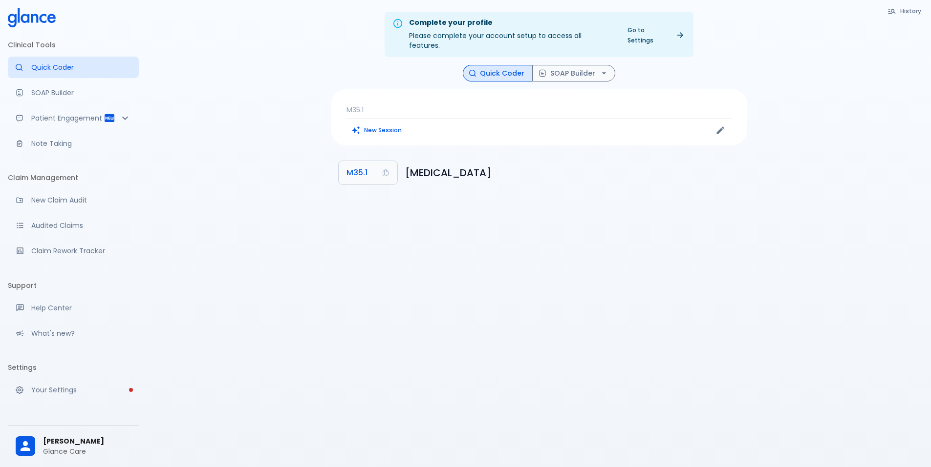
click at [551, 236] on div "Complete your profile Please complete your account setup to access all features…" at bounding box center [539, 245] width 784 height 491
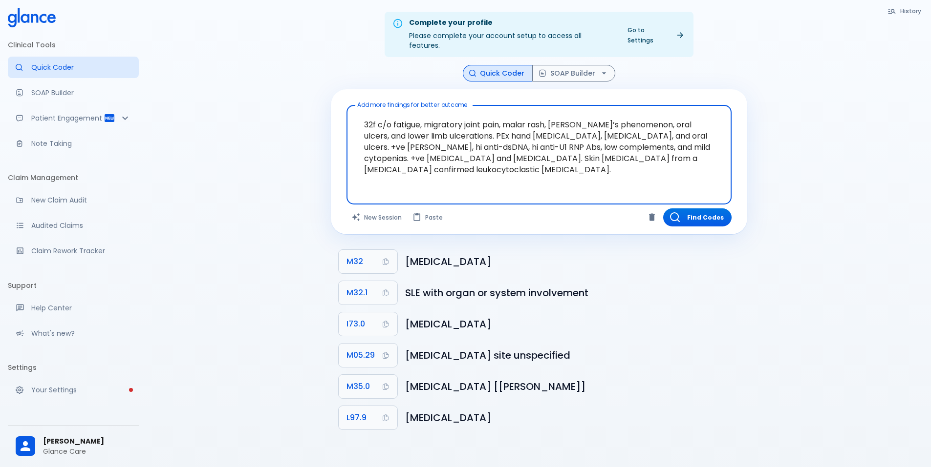
click at [433, 127] on textarea "32f c/o fatigue, migratory joint pain, malar rash, [PERSON_NAME]’s phenomenon, …" at bounding box center [538, 147] width 371 height 76
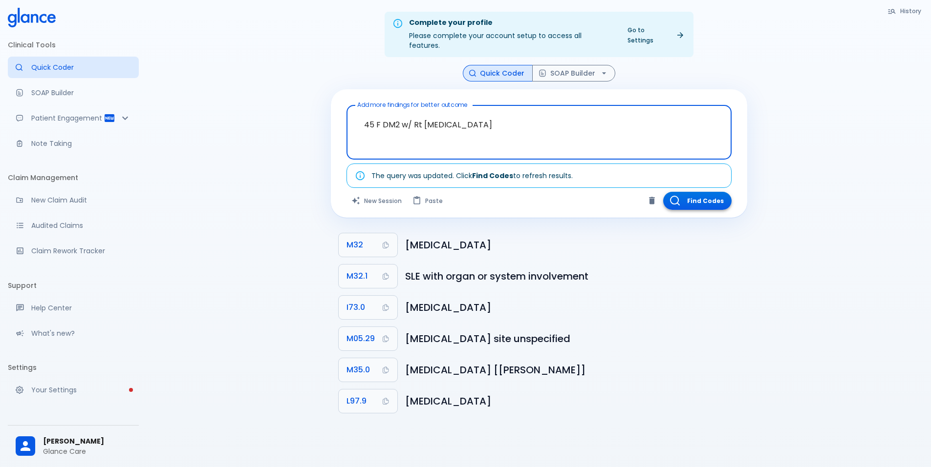
type textarea "45 F DM2 w/ Rt foot ulcer"
click at [697, 192] on button "Find Codes" at bounding box center [697, 201] width 68 height 18
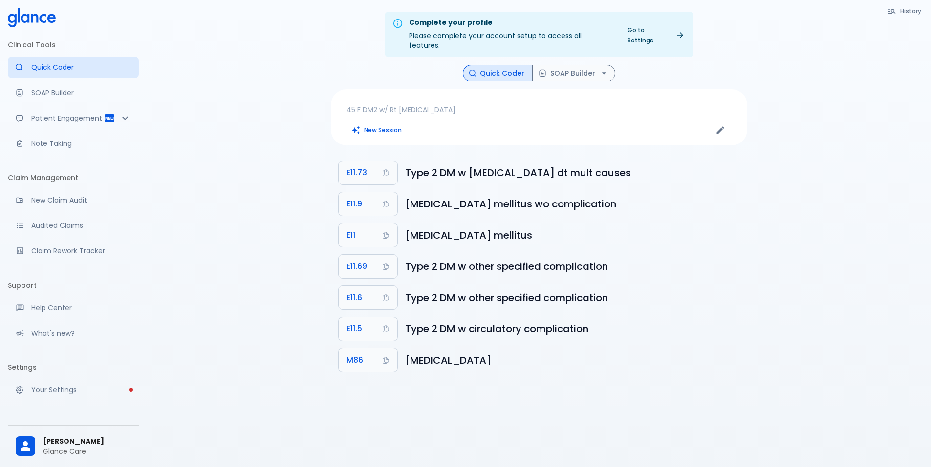
click at [390, 105] on p "45 F DM2 w/ Rt foot ulcer" at bounding box center [538, 110] width 385 height 10
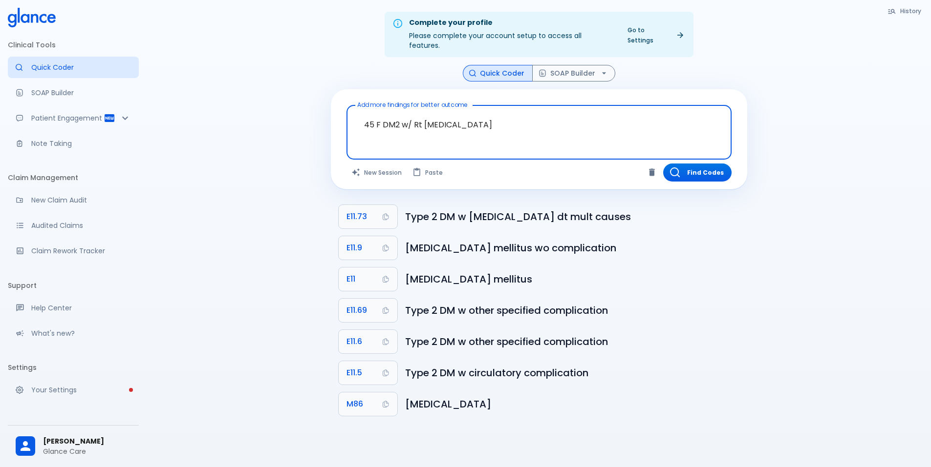
click at [405, 109] on textarea "45 F DM2 w/ Rt foot ulcer" at bounding box center [538, 124] width 371 height 31
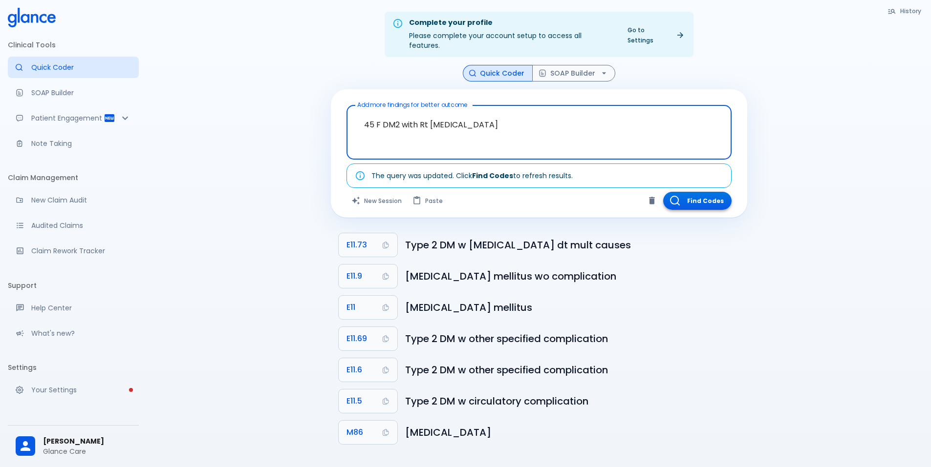
type textarea "45 F DM2 with Rt foot ulcer"
click at [719, 197] on button "Find Codes" at bounding box center [697, 201] width 68 height 18
